Goal: Task Accomplishment & Management: Manage account settings

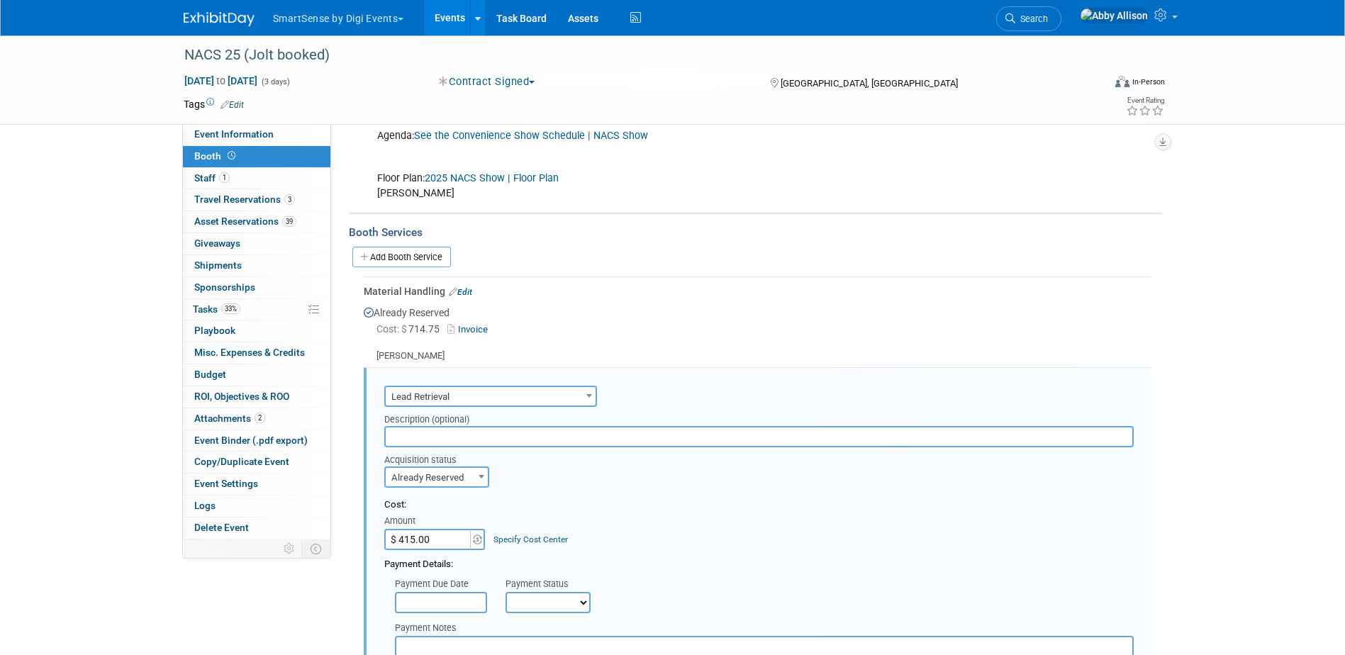
scroll to position [213, 0]
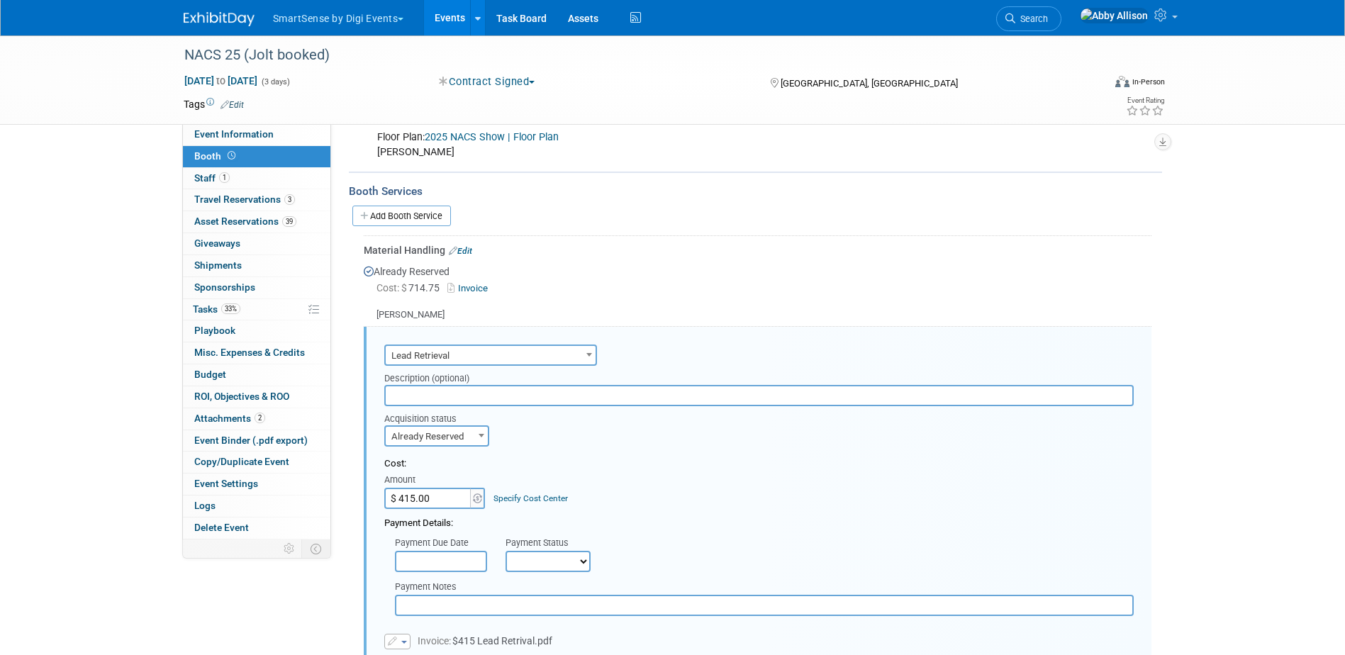
click at [438, 495] on input "$ 415.00" at bounding box center [428, 498] width 89 height 21
type input "$ 643.85"
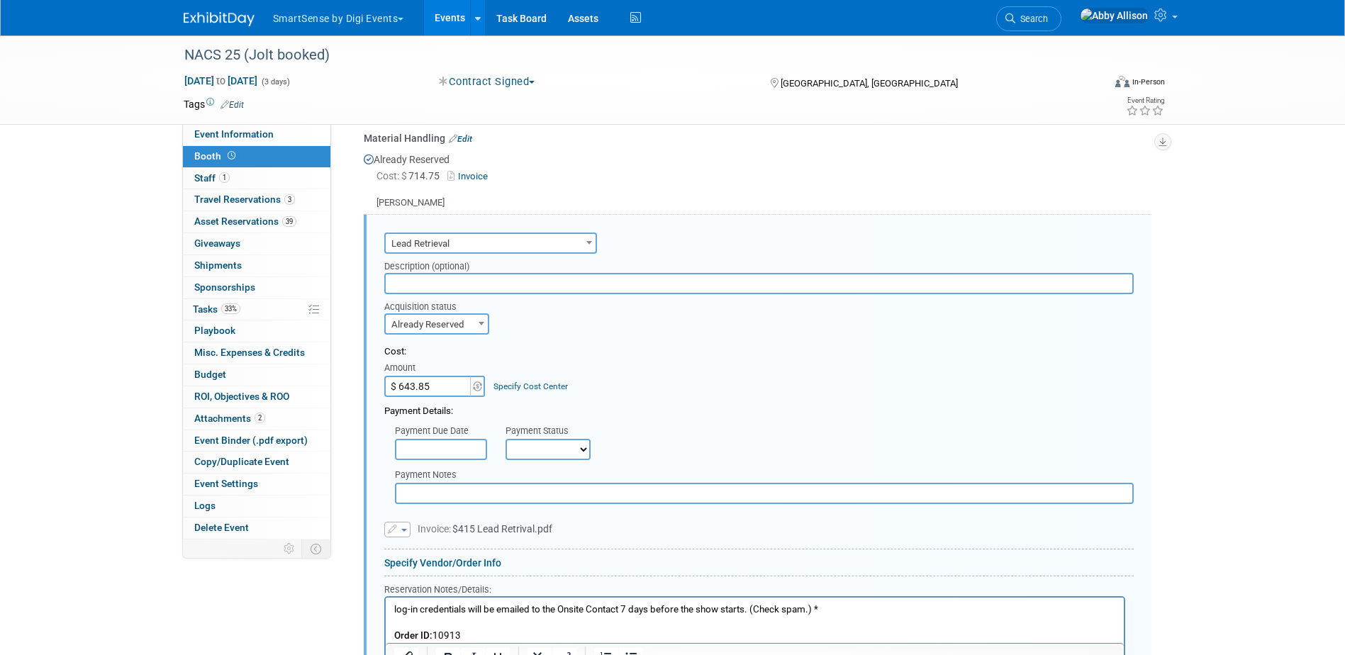
scroll to position [354, 0]
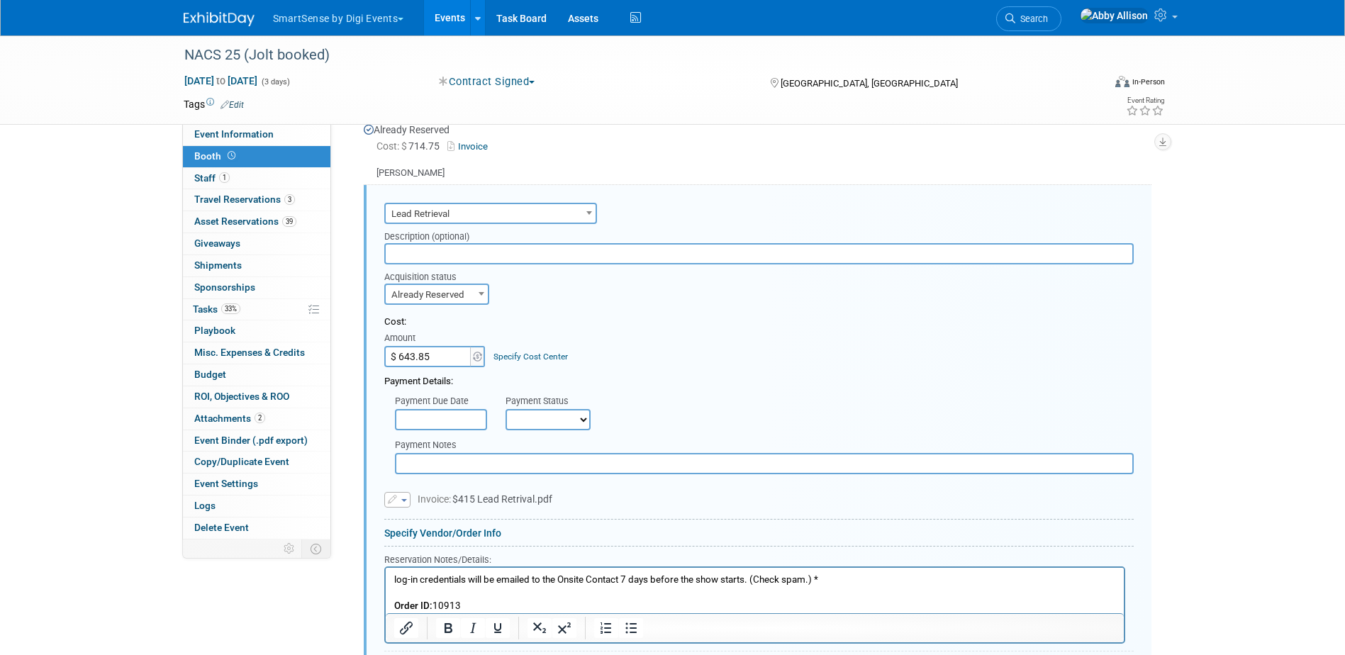
click at [576, 423] on select "Not Paid Yet Partially Paid Paid in Full" at bounding box center [547, 419] width 85 height 21
select select "1"
click at [505, 409] on select "Not Paid Yet Partially Paid Paid in Full" at bounding box center [547, 419] width 85 height 21
drag, startPoint x: 469, startPoint y: 602, endPoint x: 732, endPoint y: 1133, distance: 592.2
click at [385, 568] on html "log-in credentials will be emailed to the Onsite Contact 7 days before the show…" at bounding box center [754, 590] width 738 height 45
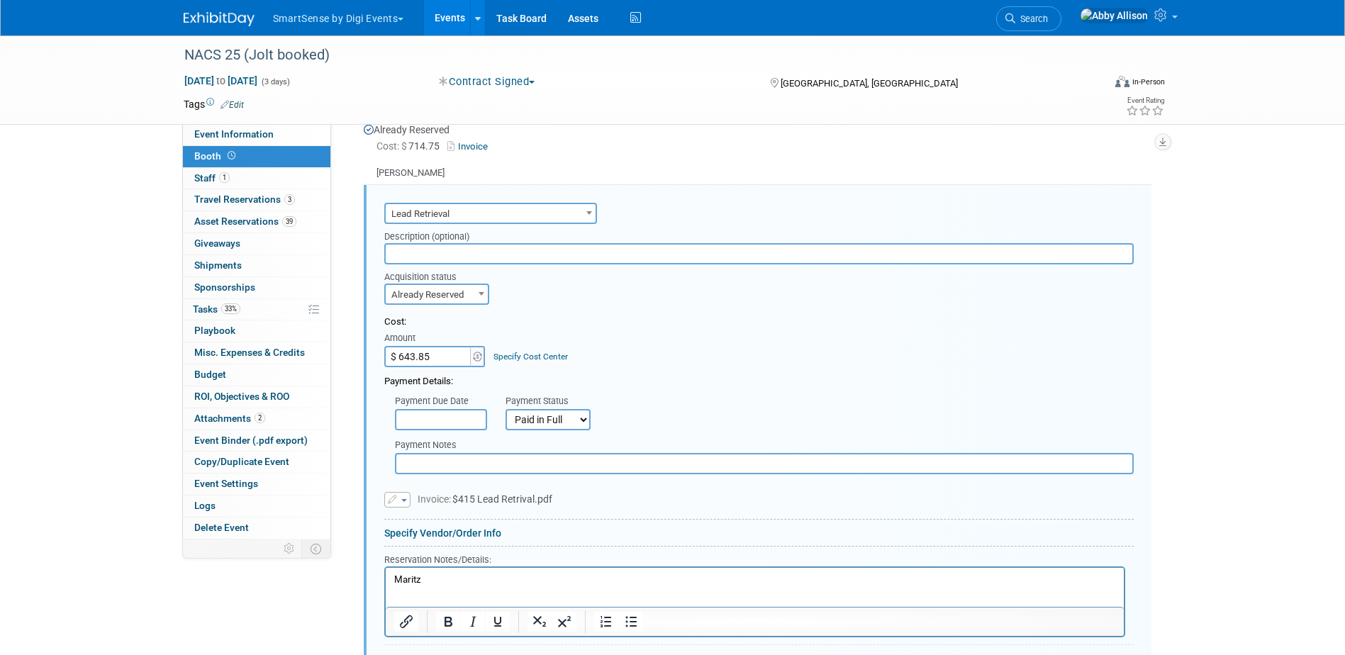
click at [403, 500] on span "button" at bounding box center [404, 500] width 6 height 3
click at [423, 524] on link "Replace with a new file" at bounding box center [456, 521] width 142 height 20
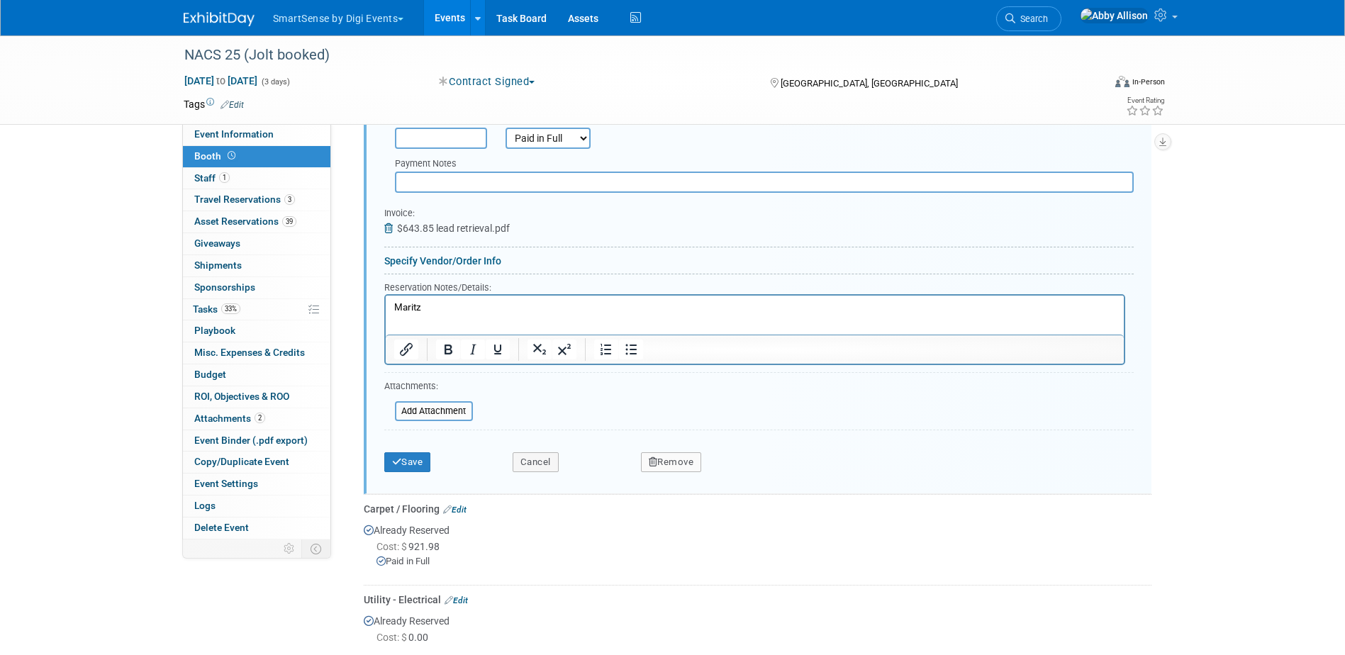
scroll to position [638, 0]
click at [420, 464] on button "Save" at bounding box center [407, 460] width 47 height 20
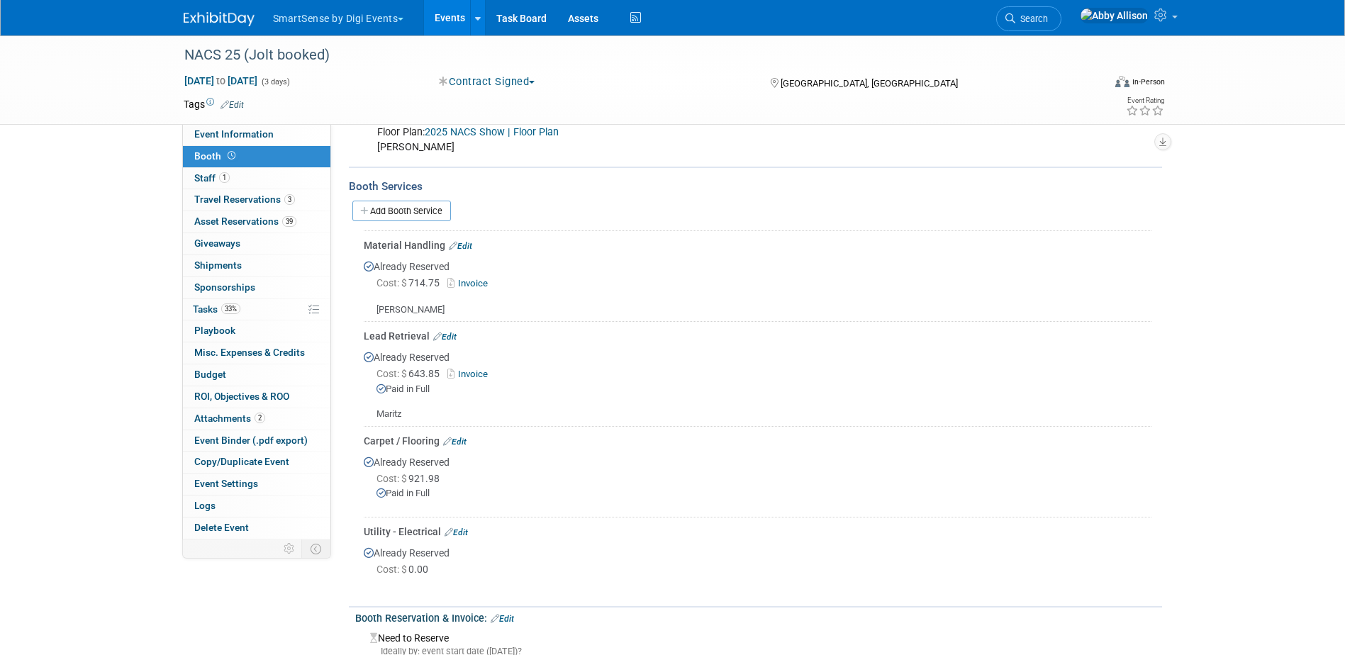
scroll to position [165, 0]
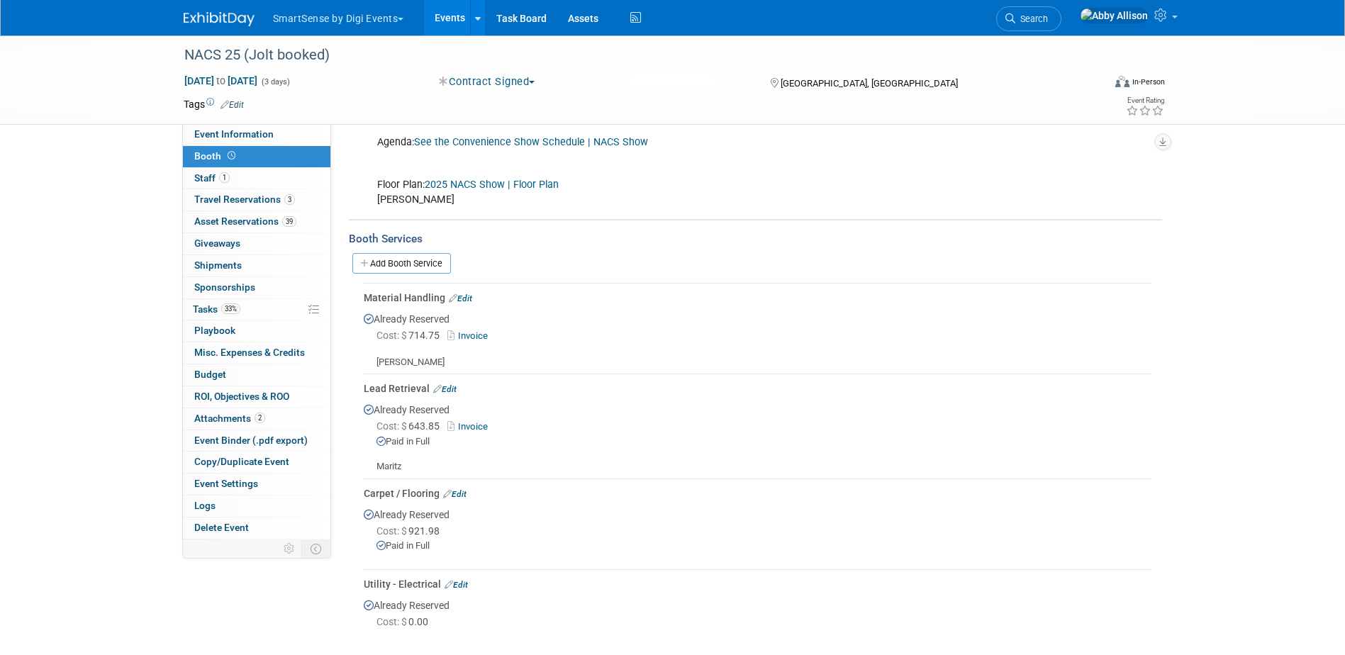
click at [454, 13] on link "Events" at bounding box center [450, 17] width 52 height 35
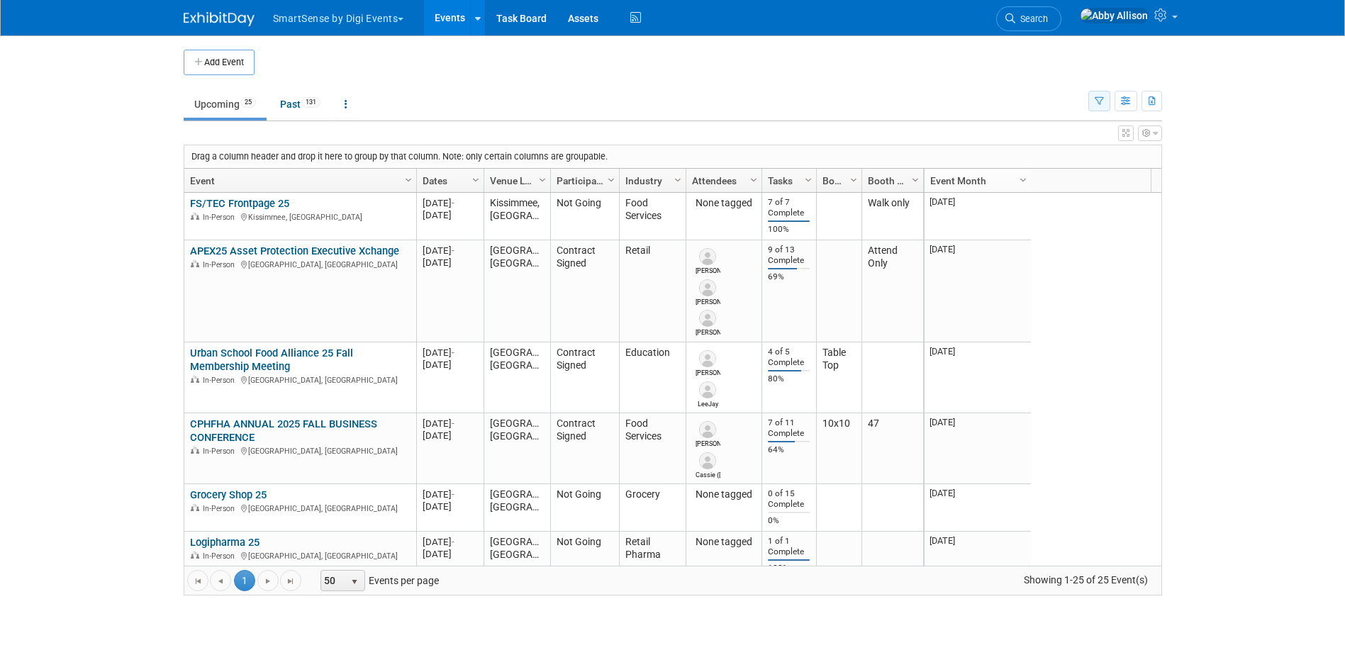
click at [1104, 104] on button "button" at bounding box center [1099, 101] width 22 height 21
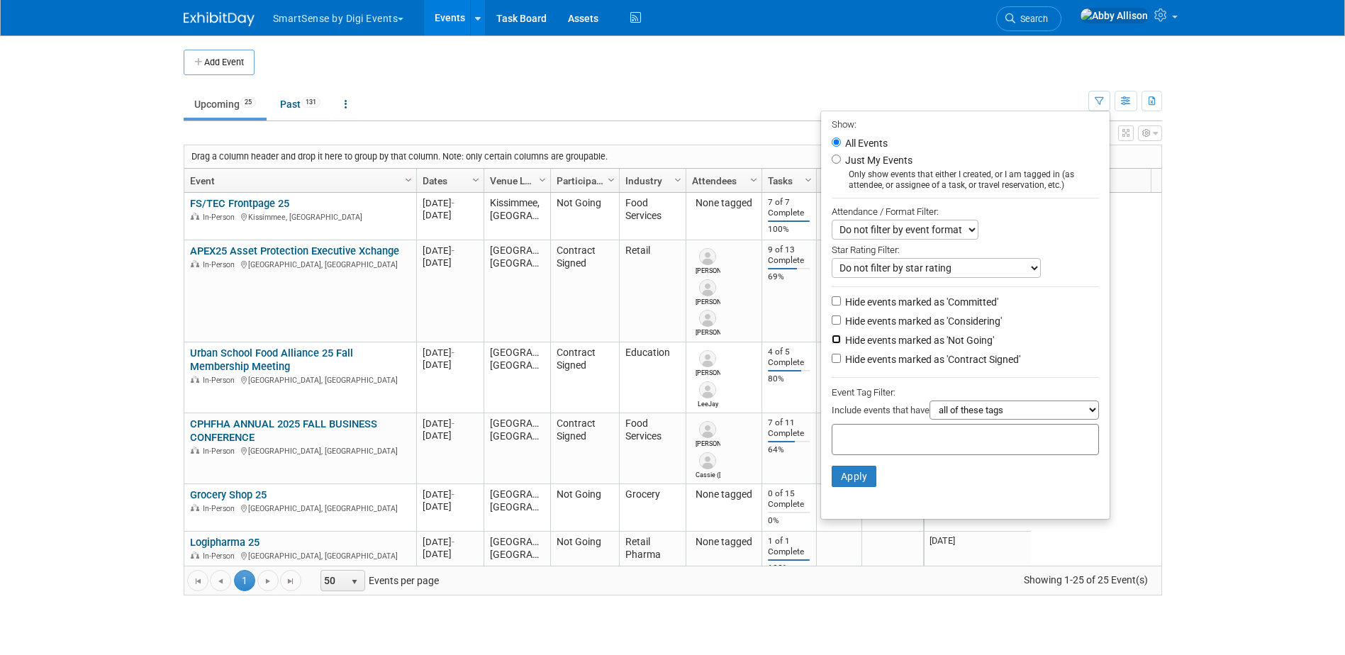
click at [832, 344] on input "Hide events marked as 'Not Going'" at bounding box center [836, 339] width 9 height 9
checkbox input "true"
click at [856, 487] on button "Apply" at bounding box center [854, 476] width 45 height 21
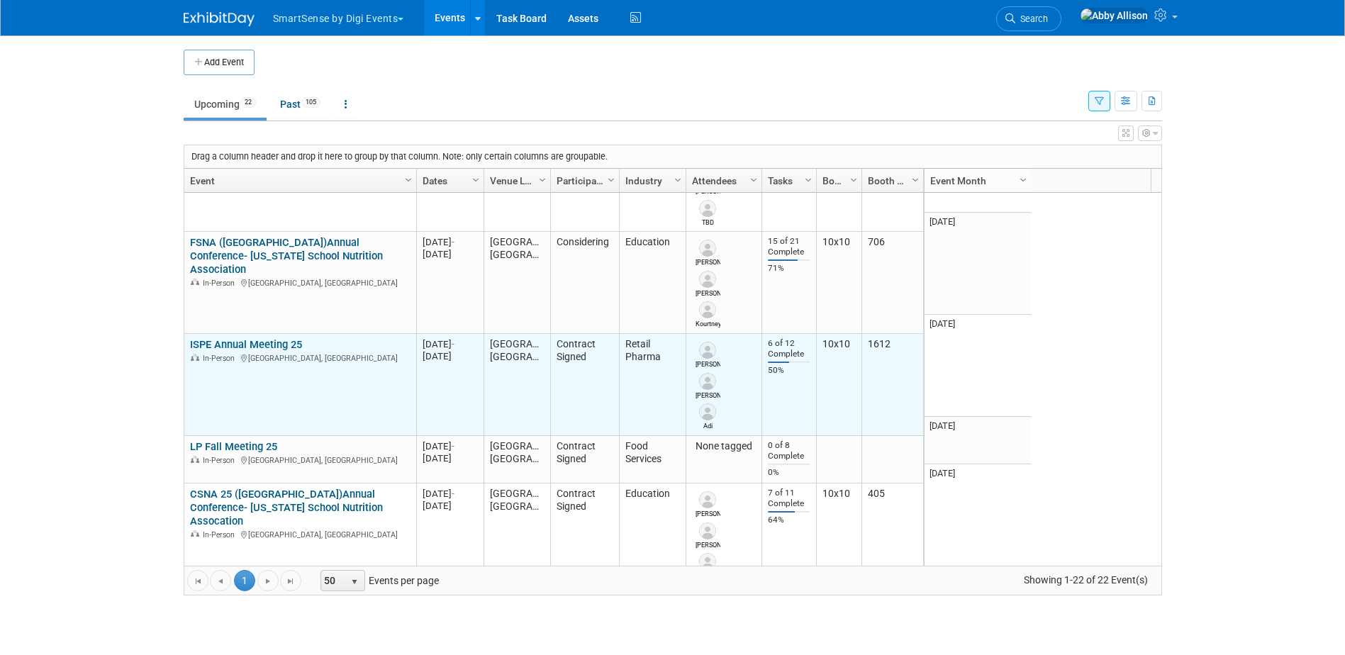
scroll to position [1446, 0]
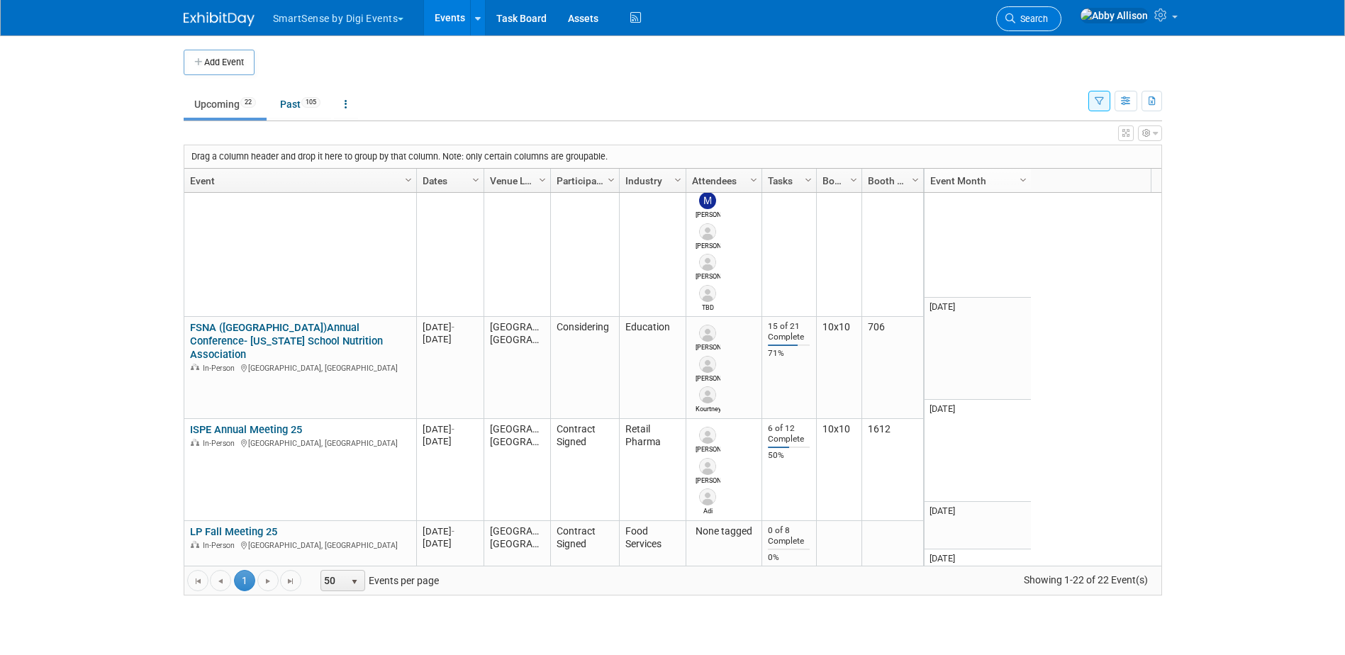
click at [1048, 17] on span "Search" at bounding box center [1031, 18] width 33 height 11
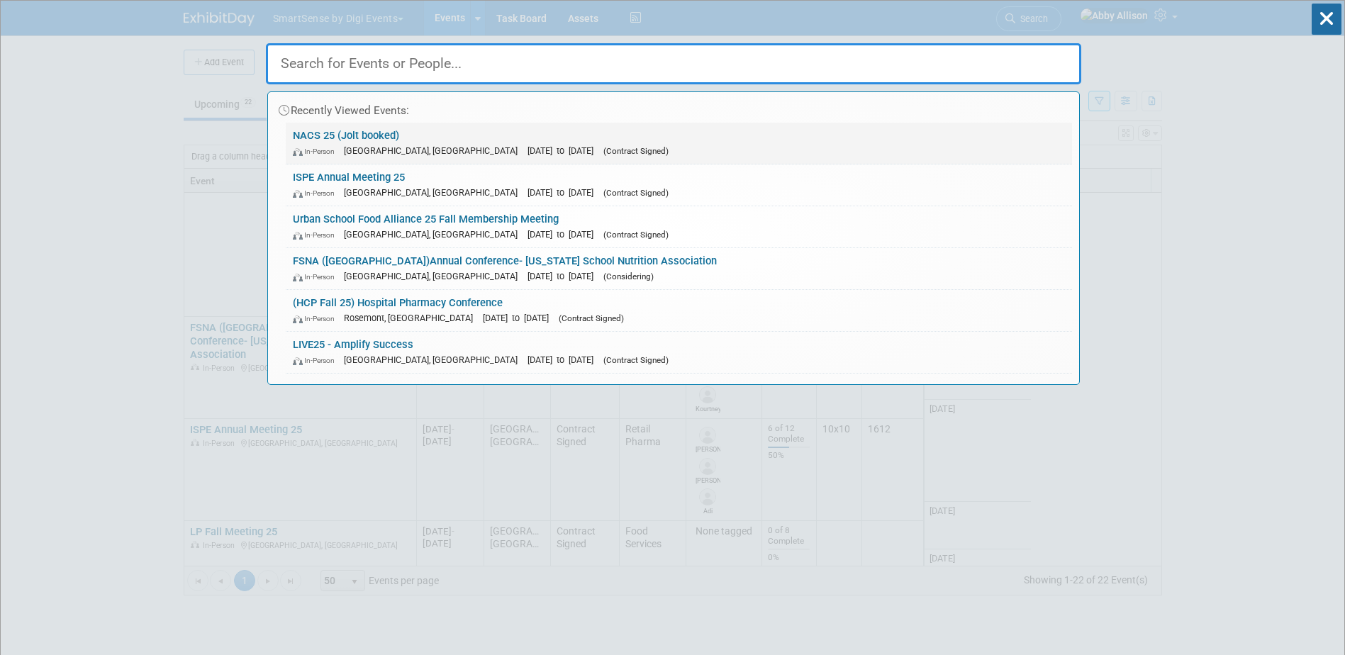
click at [335, 143] on div "In-Person Chicago, IL Oct 15, 2025 to Oct 17, 2025 (Contract Signed)" at bounding box center [679, 150] width 772 height 15
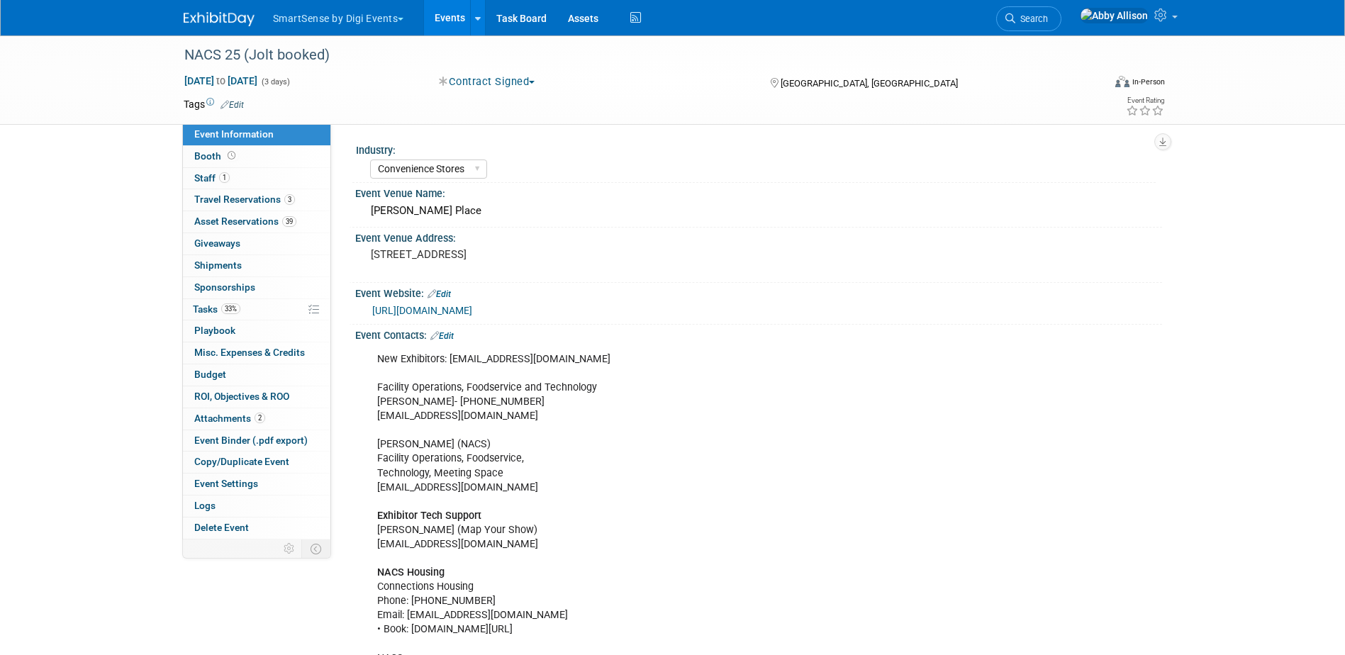
select select "Convenience Stores"
click at [276, 159] on link "Booth" at bounding box center [256, 156] width 147 height 21
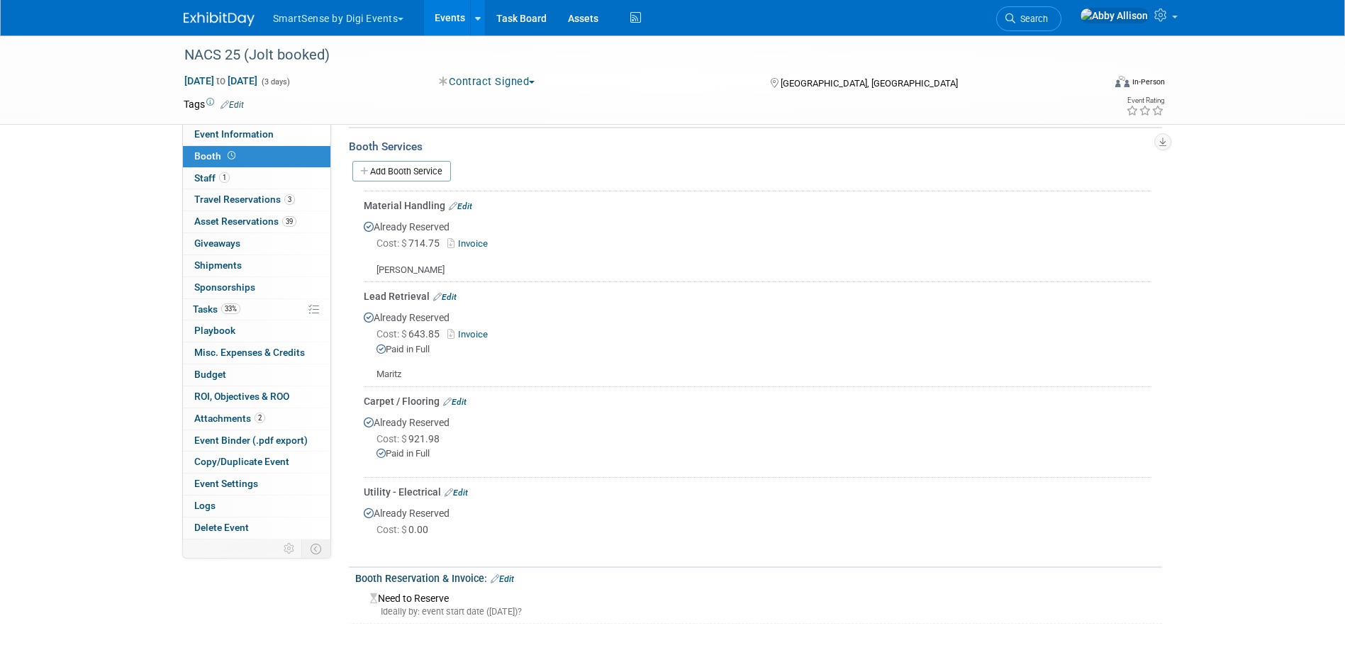
scroll to position [284, 0]
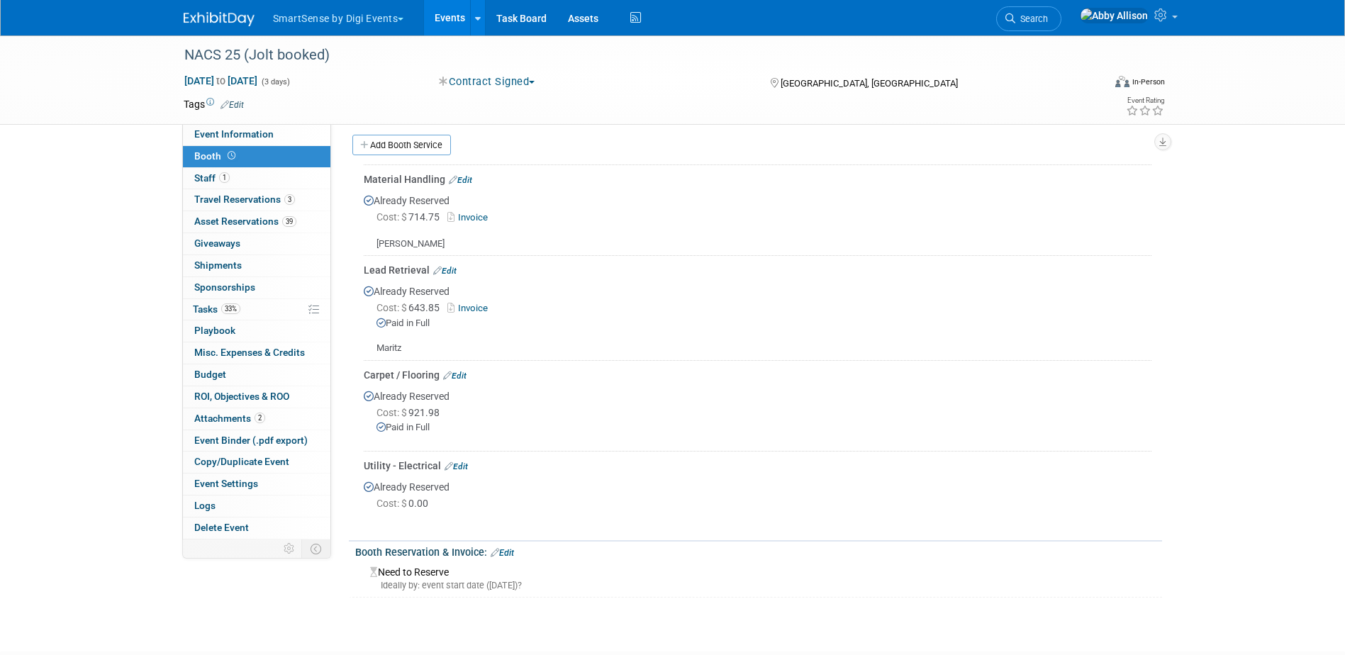
click at [459, 19] on link "Events" at bounding box center [450, 17] width 52 height 35
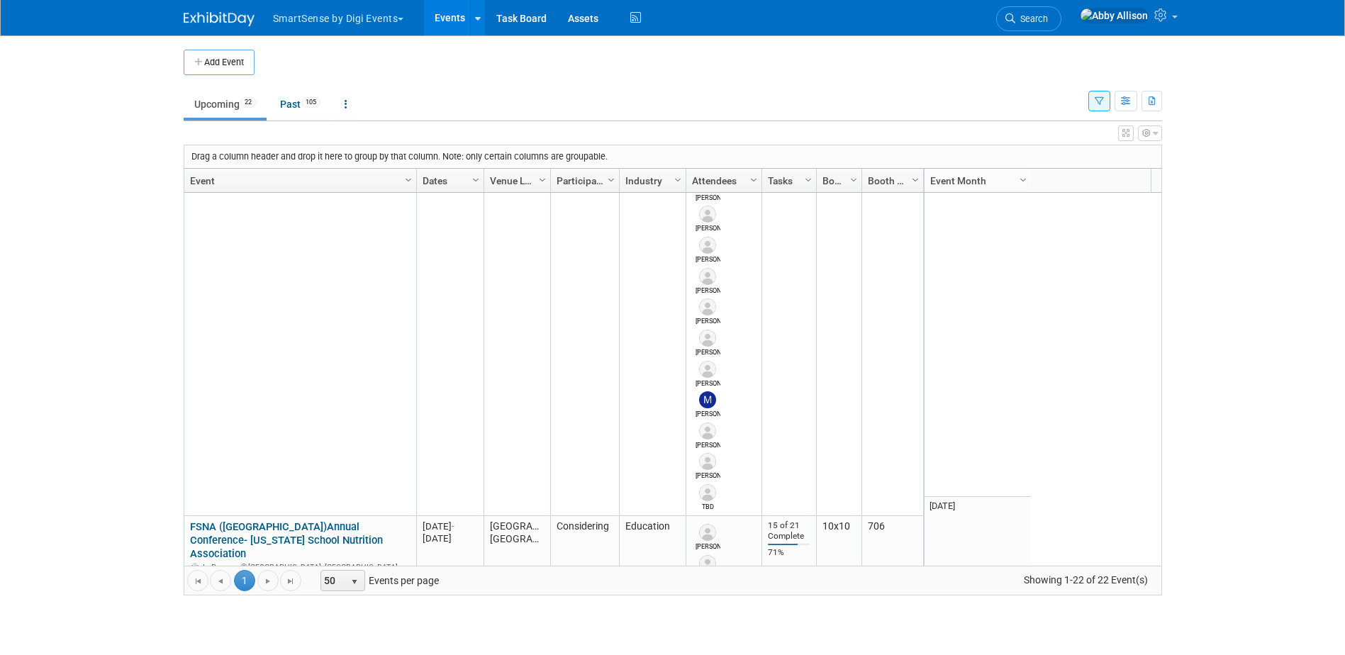
scroll to position [1077, 0]
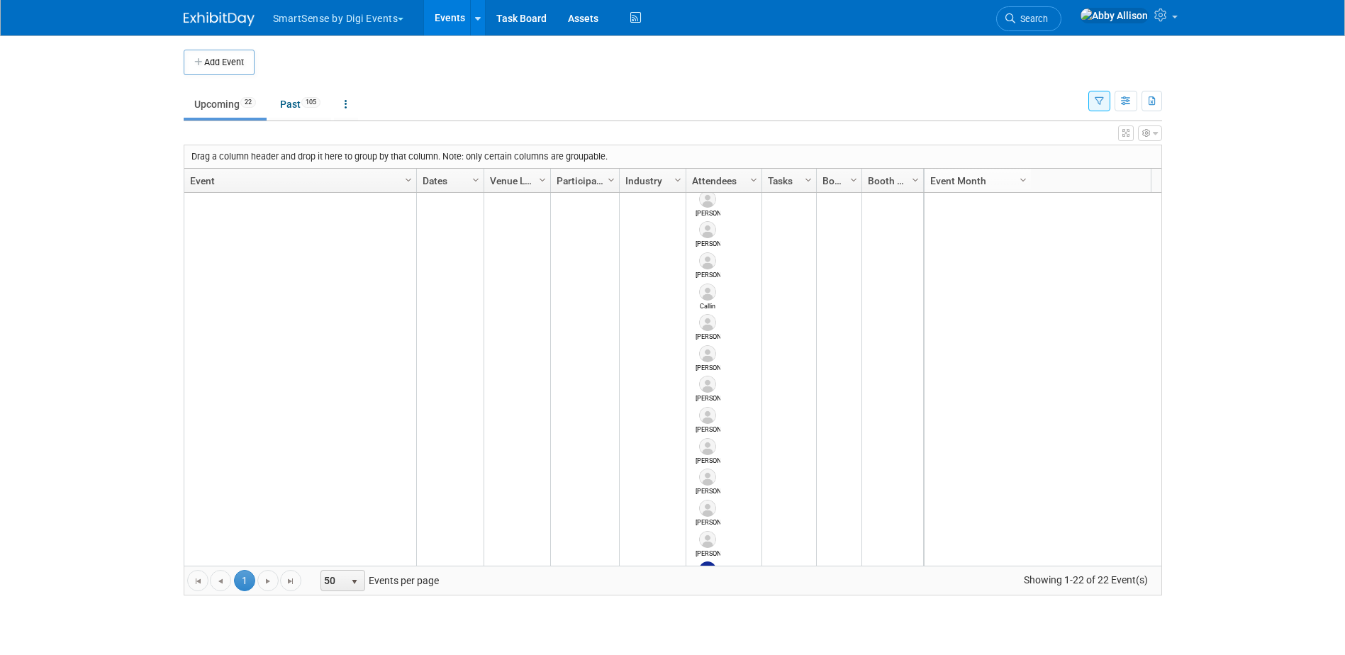
click at [1097, 101] on icon "button" at bounding box center [1099, 101] width 9 height 9
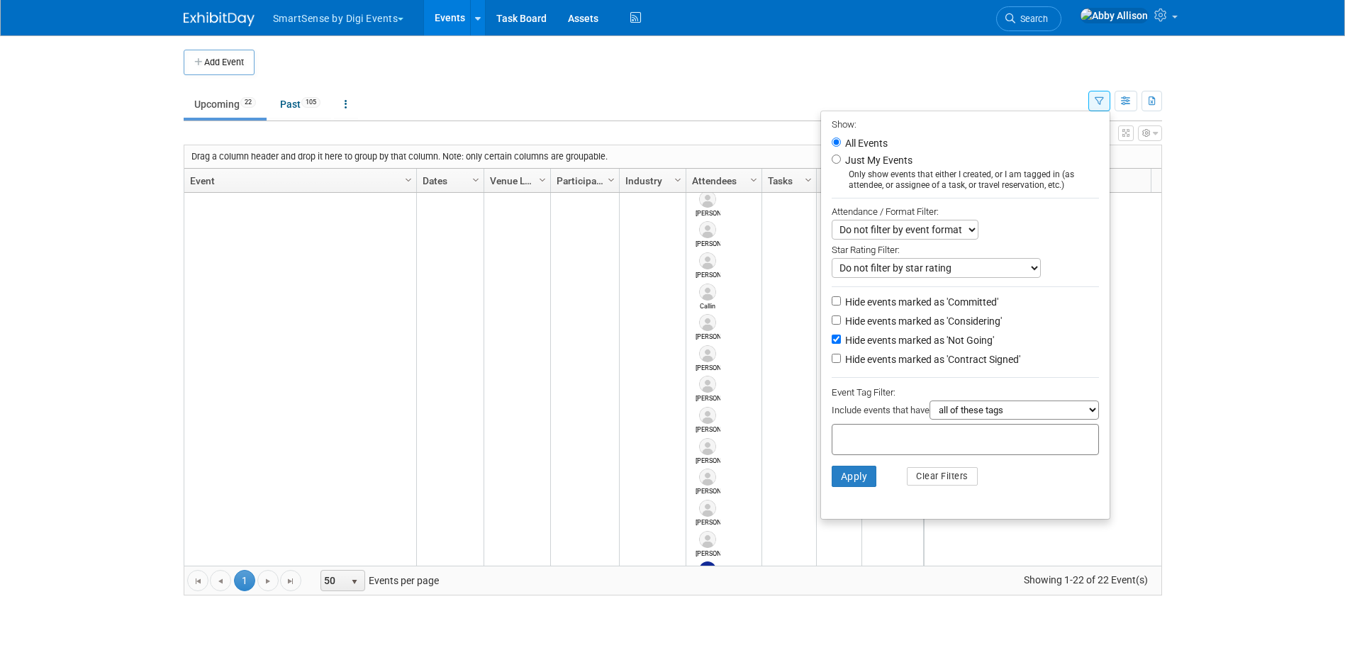
click at [1193, 124] on body "SmartSense by Digi Events Choose Workspace: DO NOT USE Jolt SmartSense by Digi …" at bounding box center [672, 327] width 1345 height 655
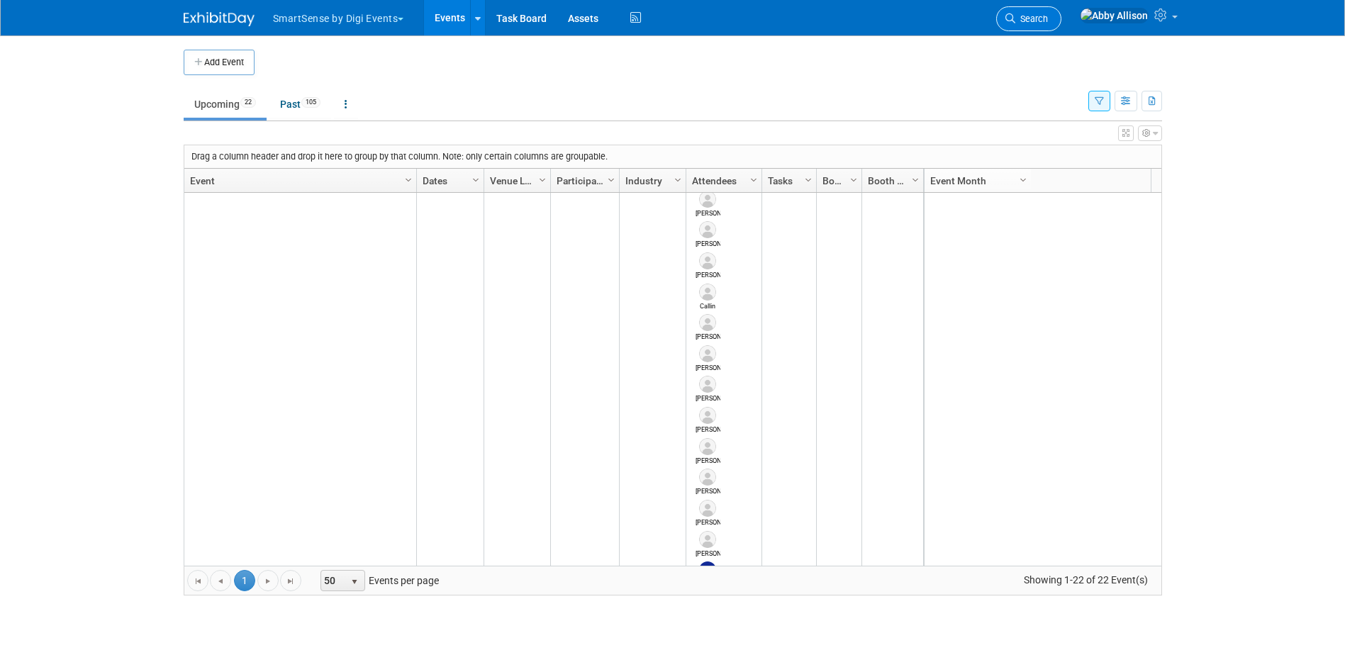
click at [1048, 16] on span "Search" at bounding box center [1031, 18] width 33 height 11
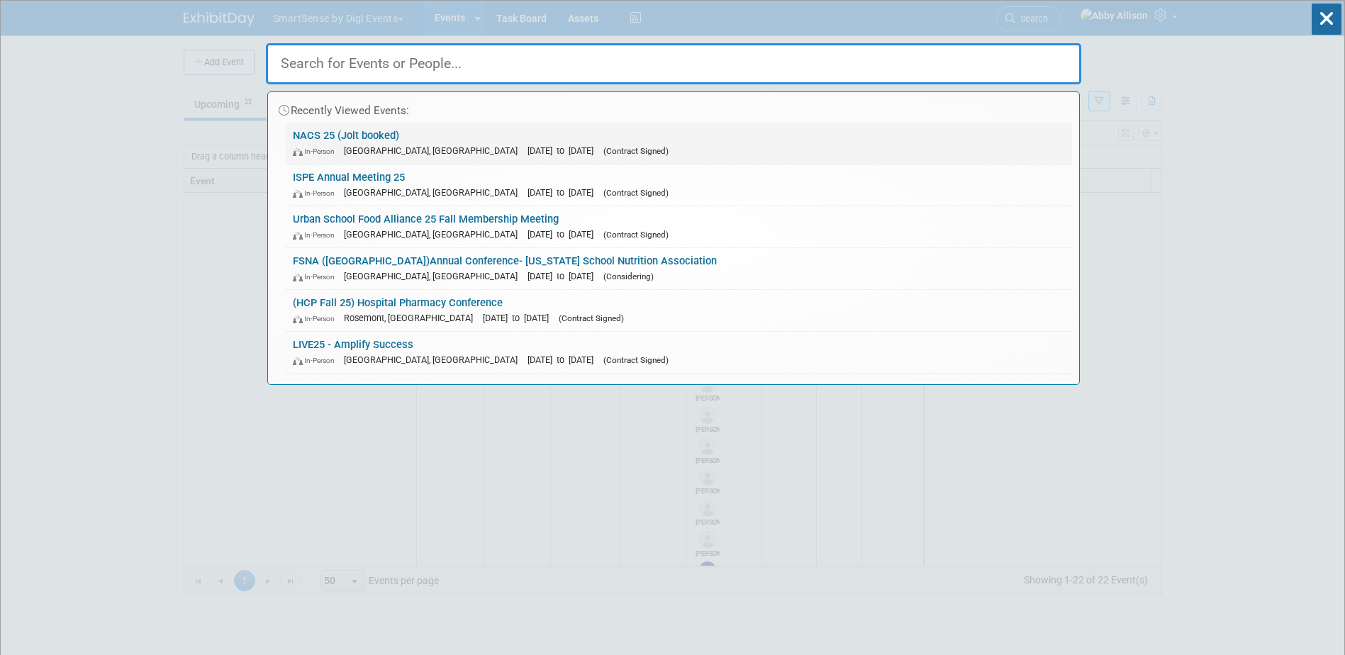
click at [303, 140] on link "NACS 25 (Jolt booked) In-Person Chicago, IL Oct 15, 2025 to Oct 17, 2025 (Contr…" at bounding box center [679, 143] width 786 height 41
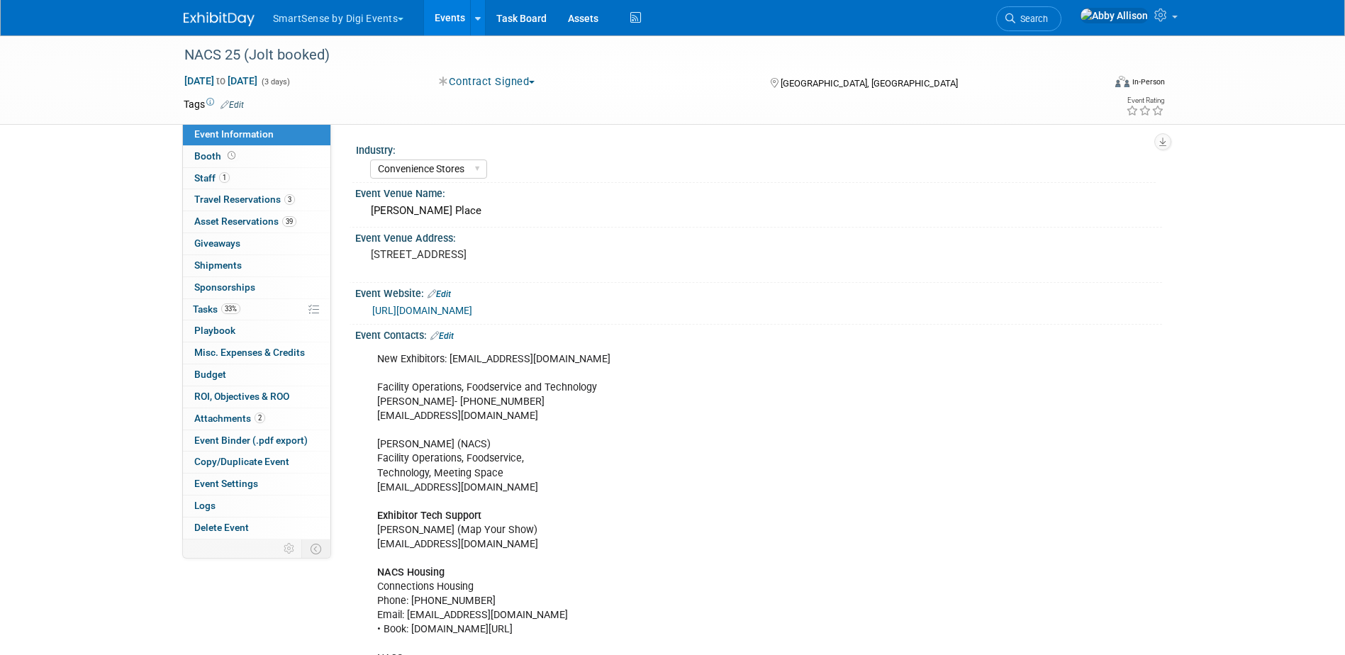
select select "Convenience Stores"
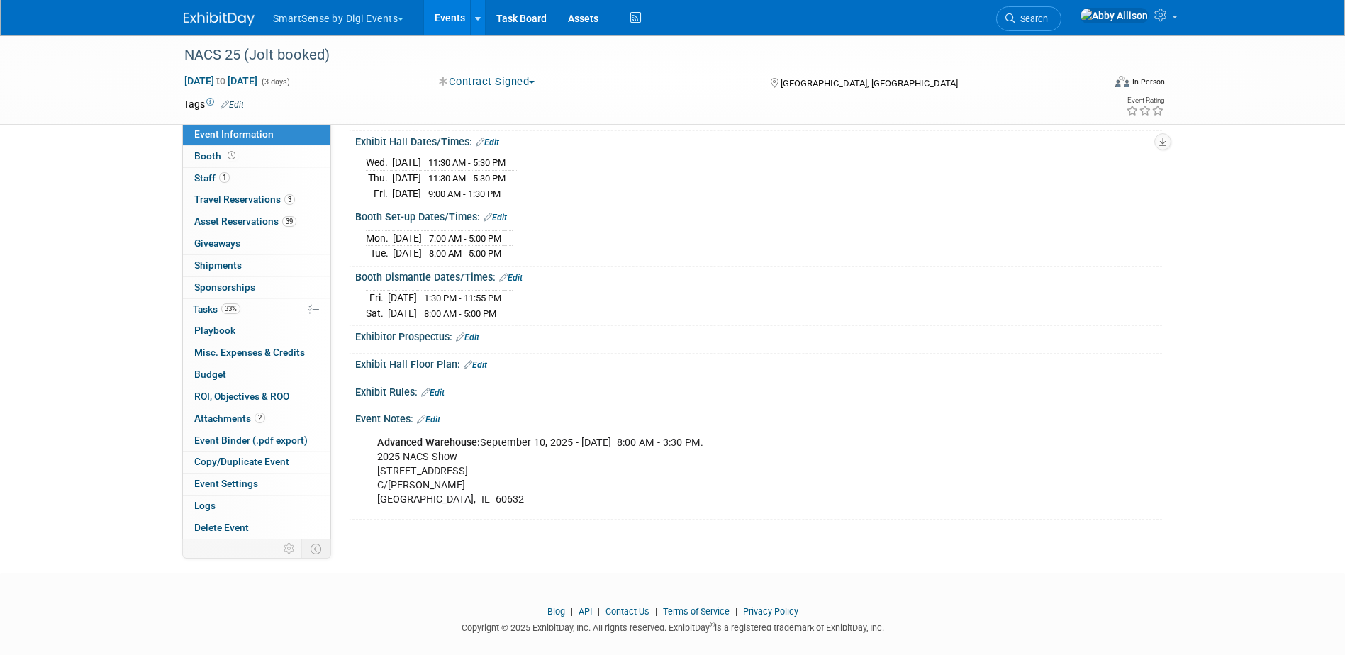
scroll to position [848, 0]
click at [440, 13] on link "Events" at bounding box center [450, 17] width 52 height 35
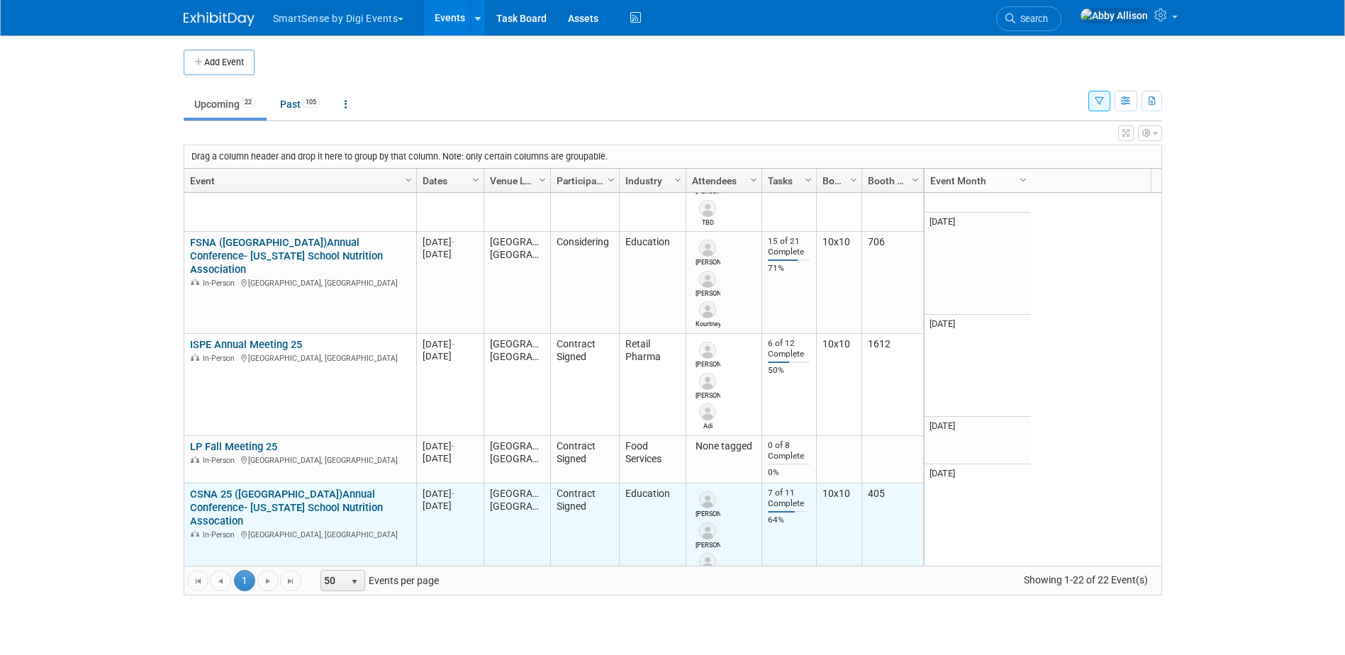
click at [260, 488] on link "CSNA 25 ([GEOGRAPHIC_DATA])Annual Conference- [US_STATE] School Nutrition Assoc…" at bounding box center [286, 508] width 193 height 40
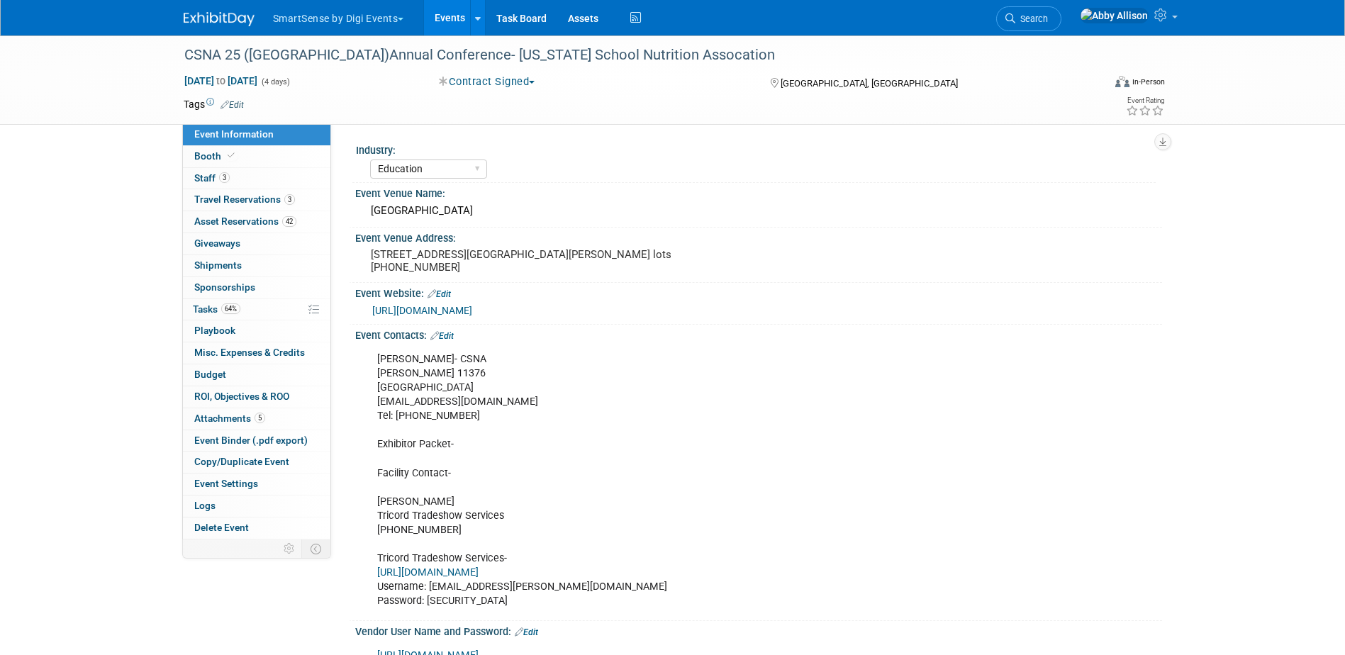
select select "Education"
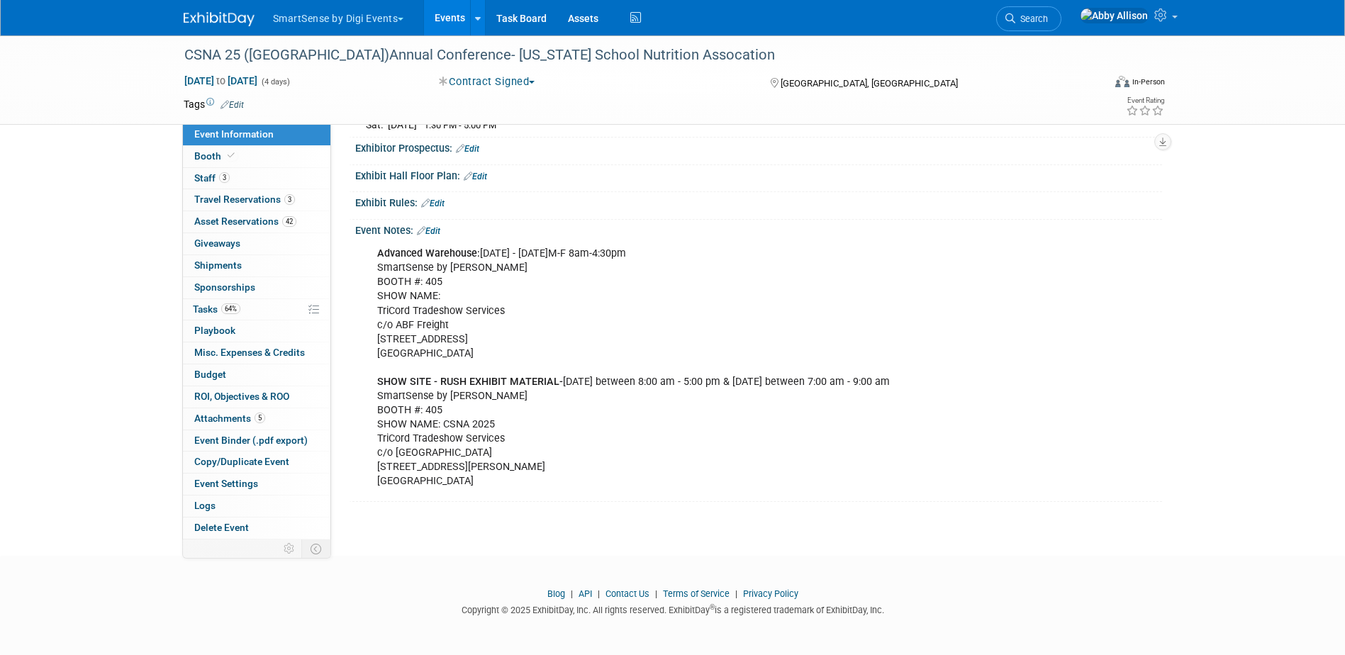
scroll to position [1000, 0]
